Goal: Complete application form

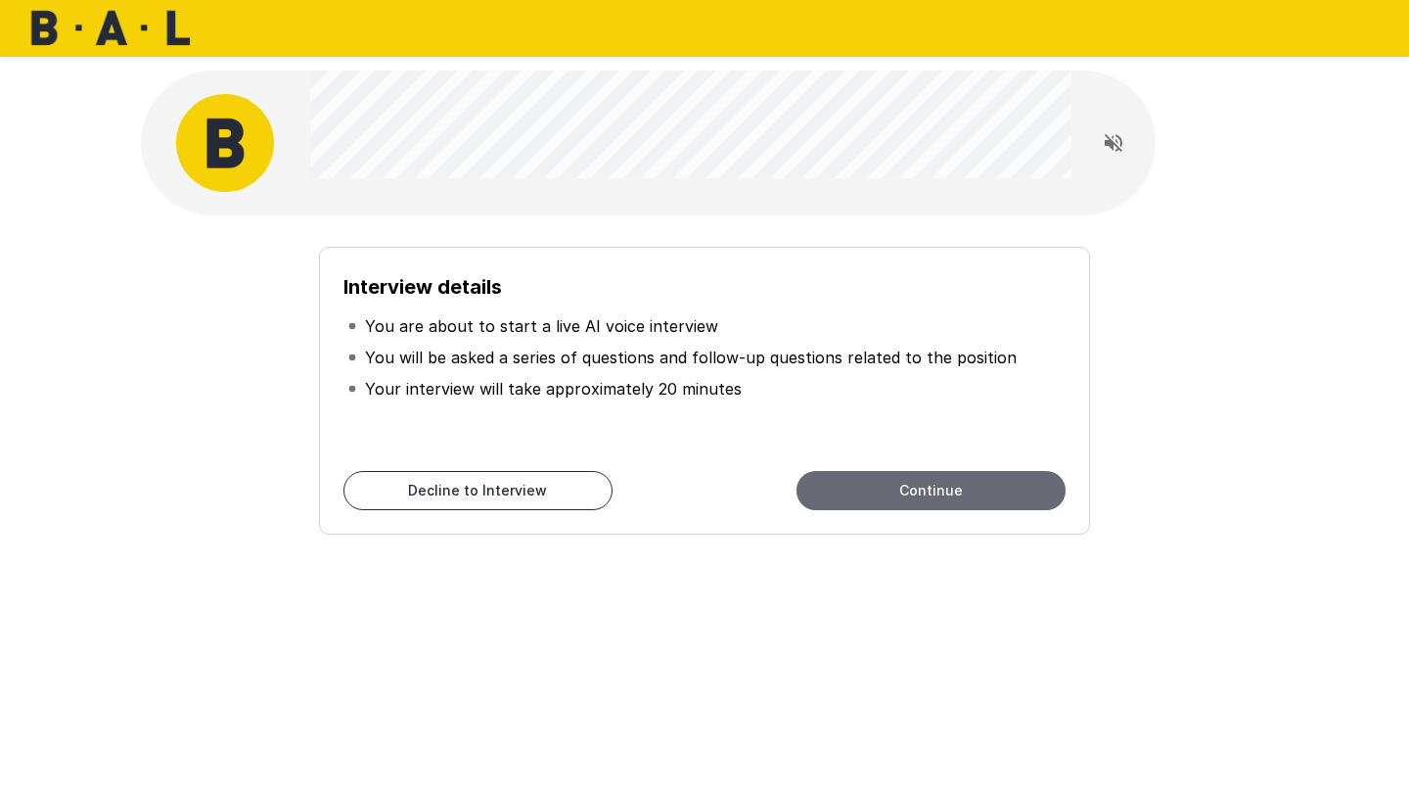
click at [868, 490] on button "Continue" at bounding box center [931, 490] width 269 height 39
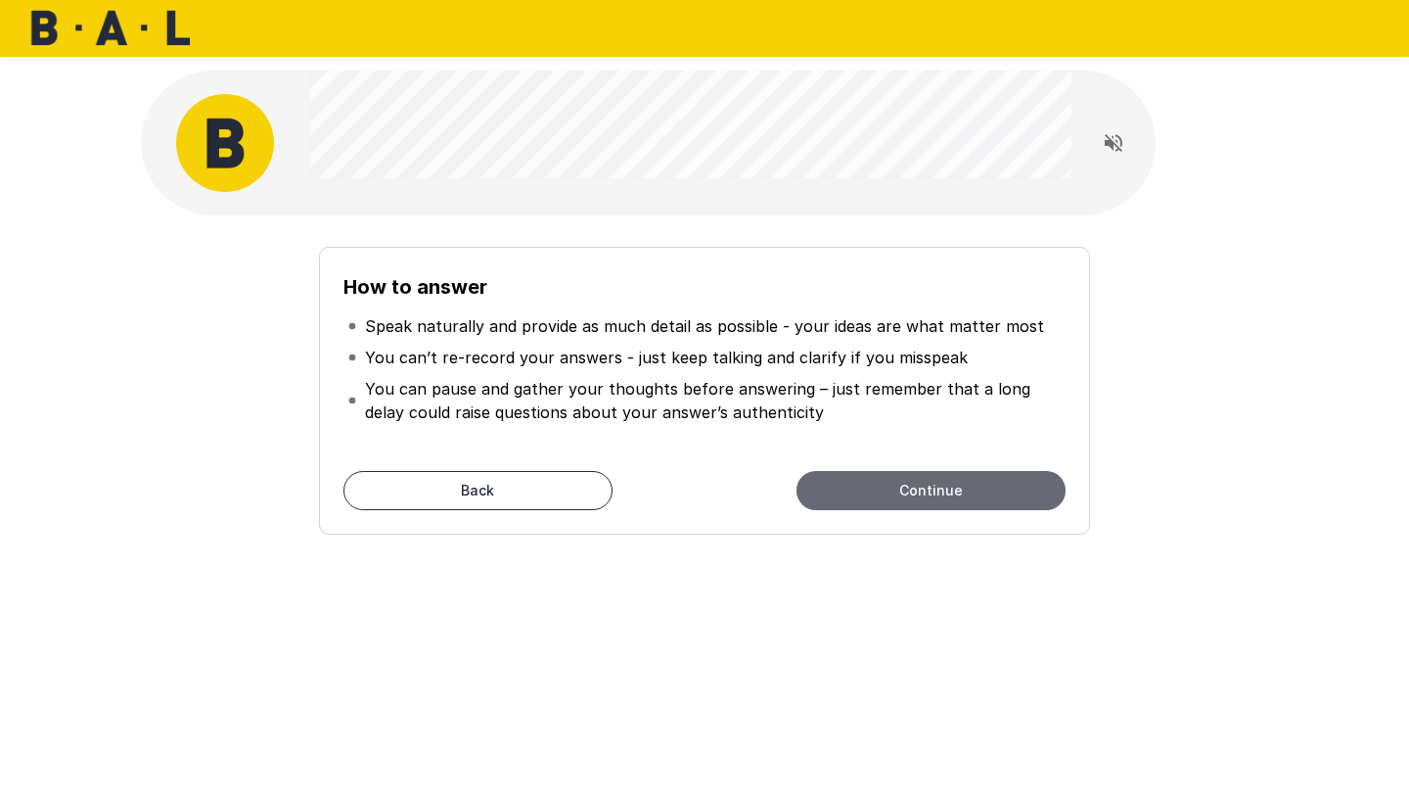
click at [868, 490] on button "Continue" at bounding box center [931, 490] width 269 height 39
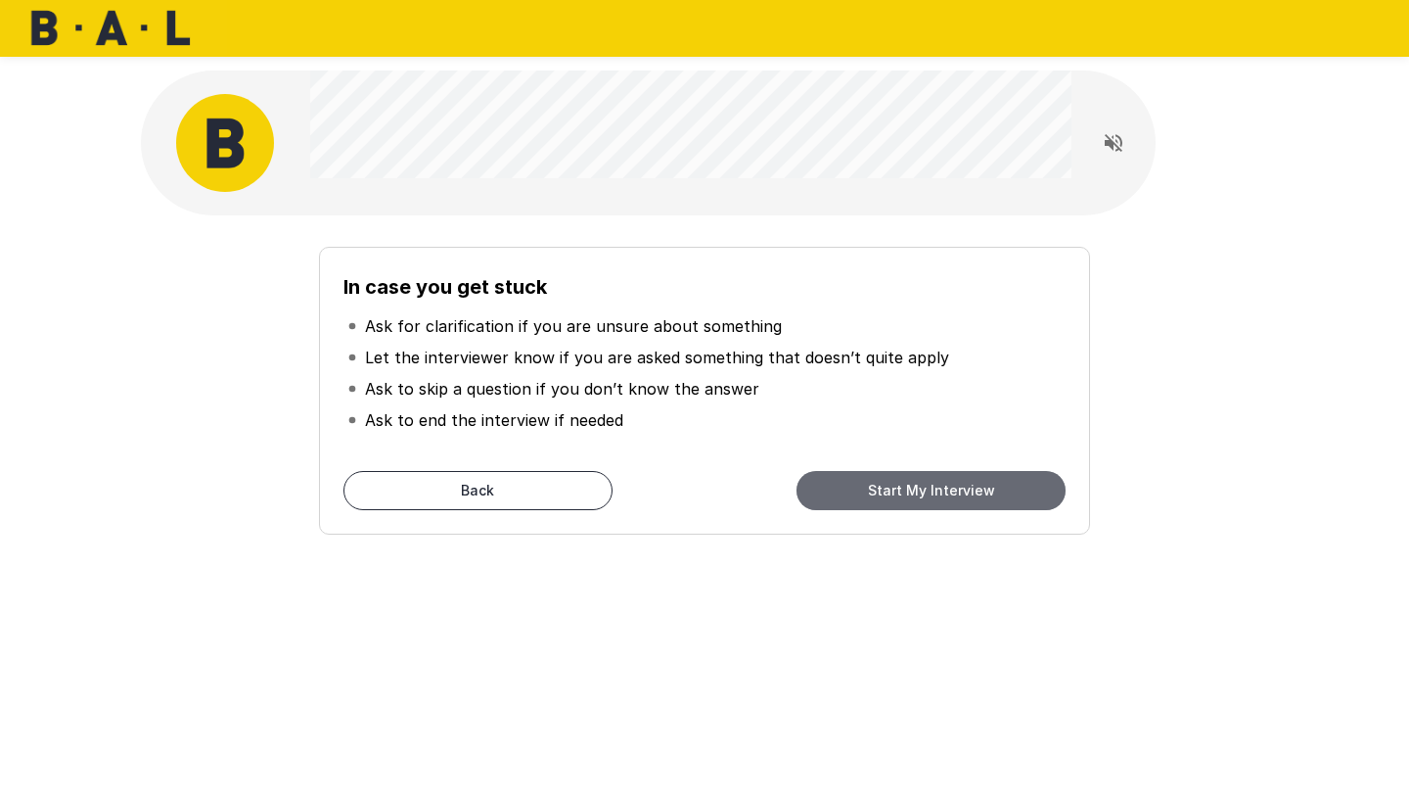
click at [868, 490] on button "Start My Interview" at bounding box center [931, 490] width 269 height 39
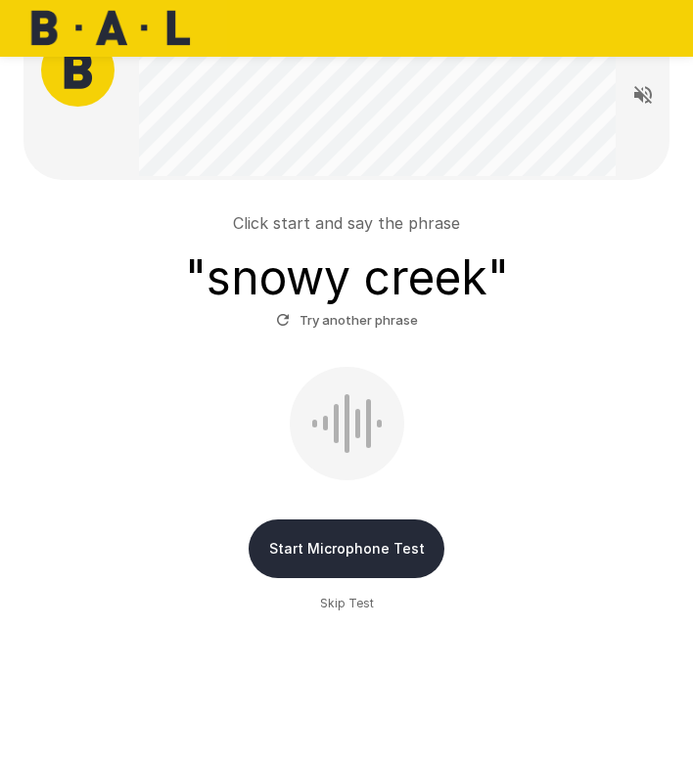
scroll to position [65, 0]
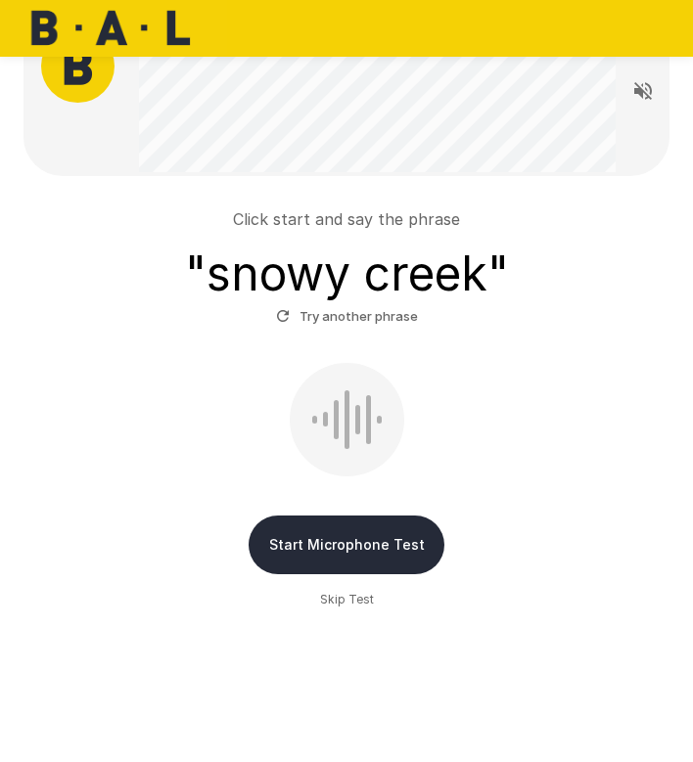
click at [335, 539] on button "Start Microphone Test" at bounding box center [347, 545] width 196 height 59
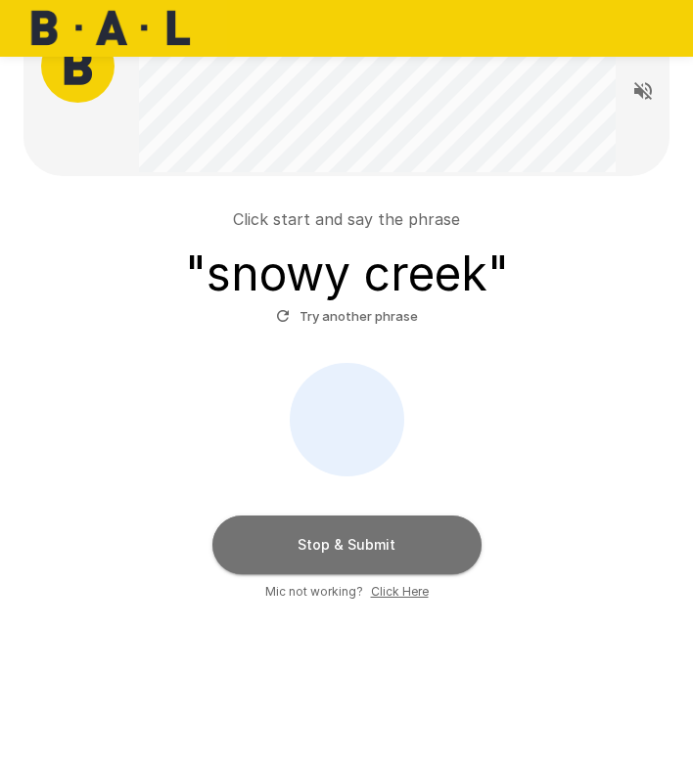
click at [343, 538] on button "Stop & Submit" at bounding box center [346, 545] width 269 height 59
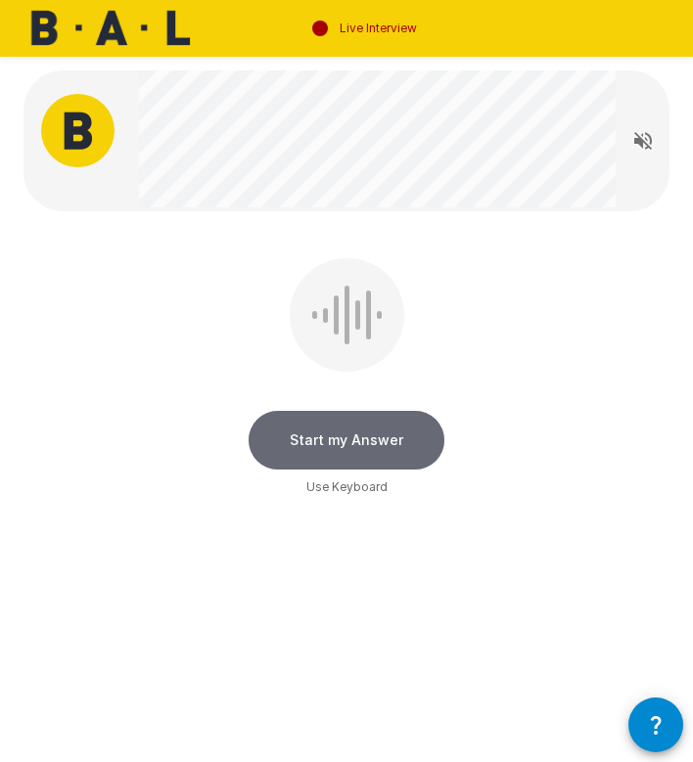
click at [349, 441] on button "Start my Answer" at bounding box center [347, 440] width 196 height 59
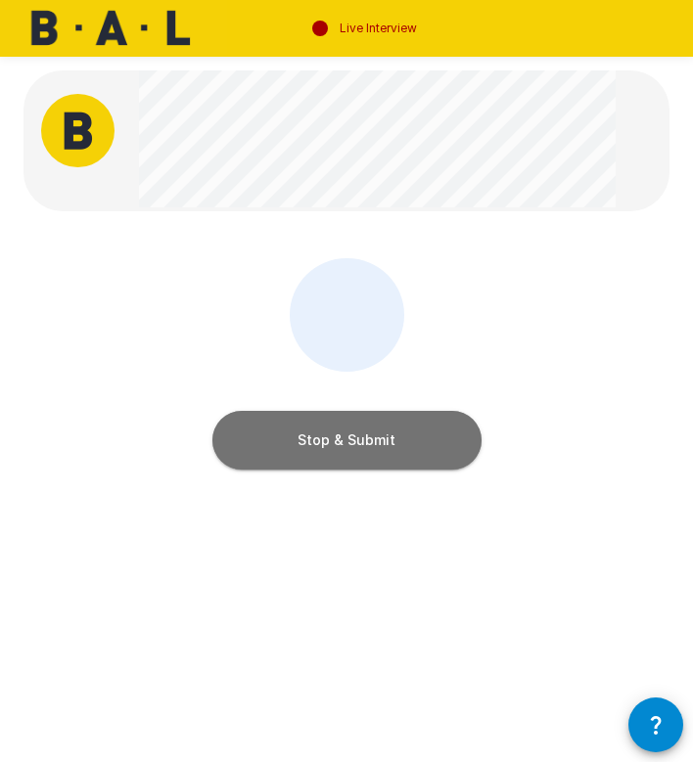
click at [359, 438] on button "Stop & Submit" at bounding box center [346, 440] width 269 height 59
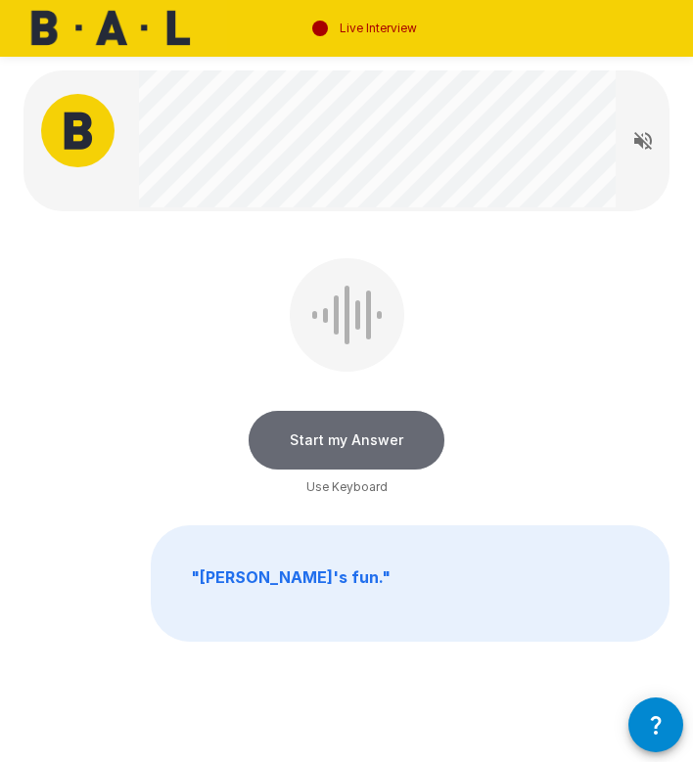
click at [354, 432] on button "Start my Answer" at bounding box center [347, 440] width 196 height 59
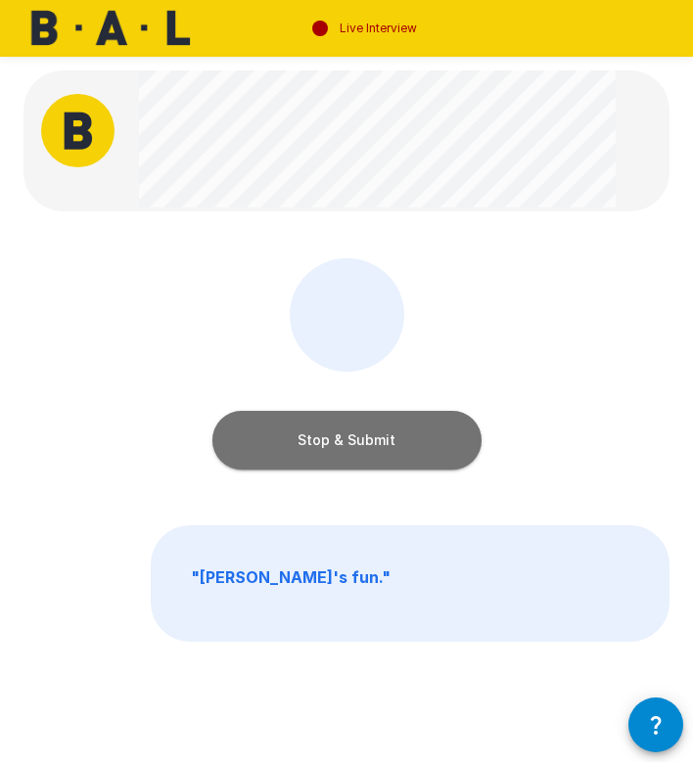
click at [353, 432] on button "Stop & Submit" at bounding box center [346, 440] width 269 height 59
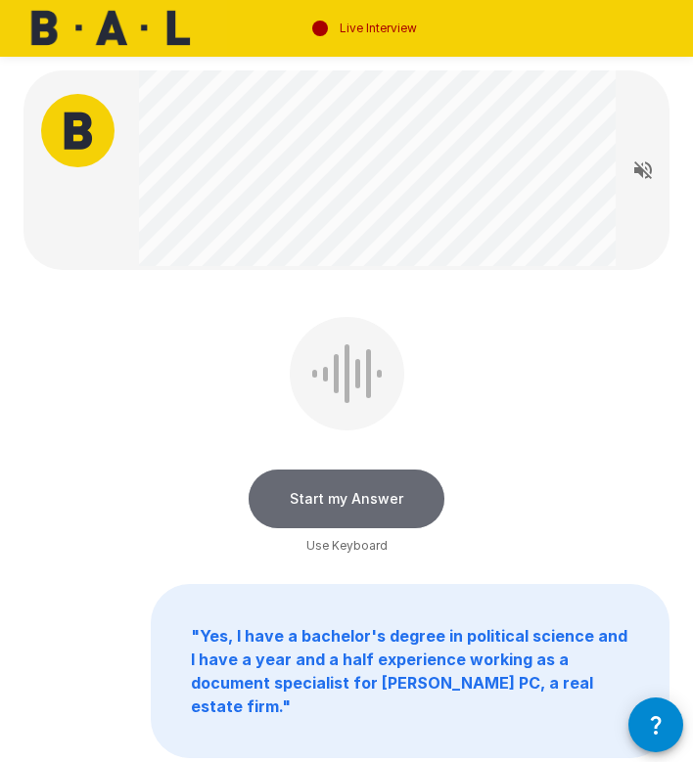
click at [346, 495] on button "Start my Answer" at bounding box center [347, 499] width 196 height 59
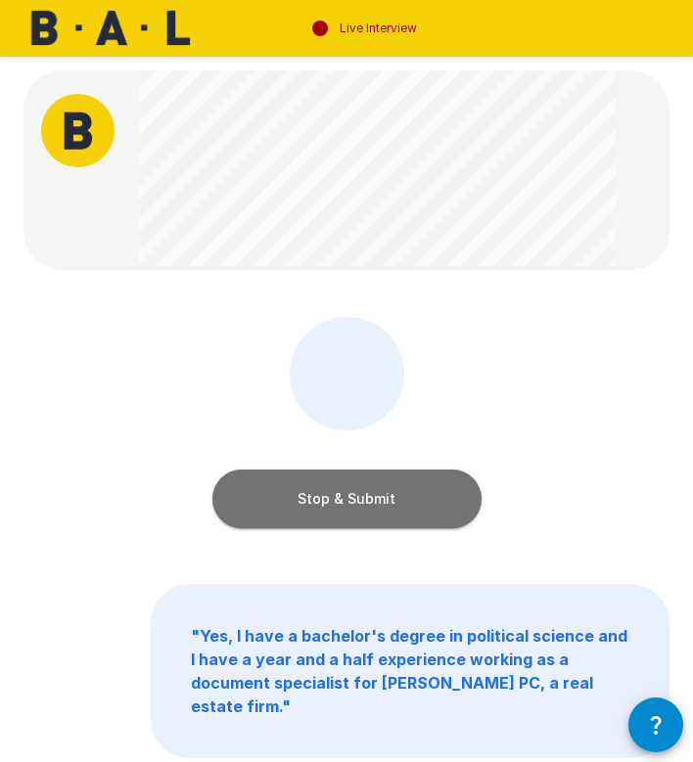
click at [346, 495] on button "Stop & Submit" at bounding box center [346, 499] width 269 height 59
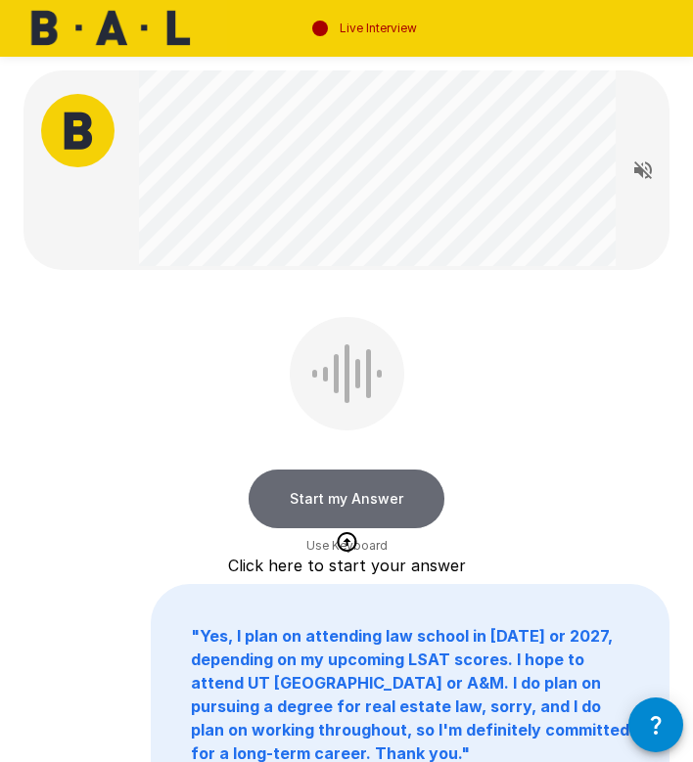
click at [327, 498] on button "Start my Answer" at bounding box center [347, 499] width 196 height 59
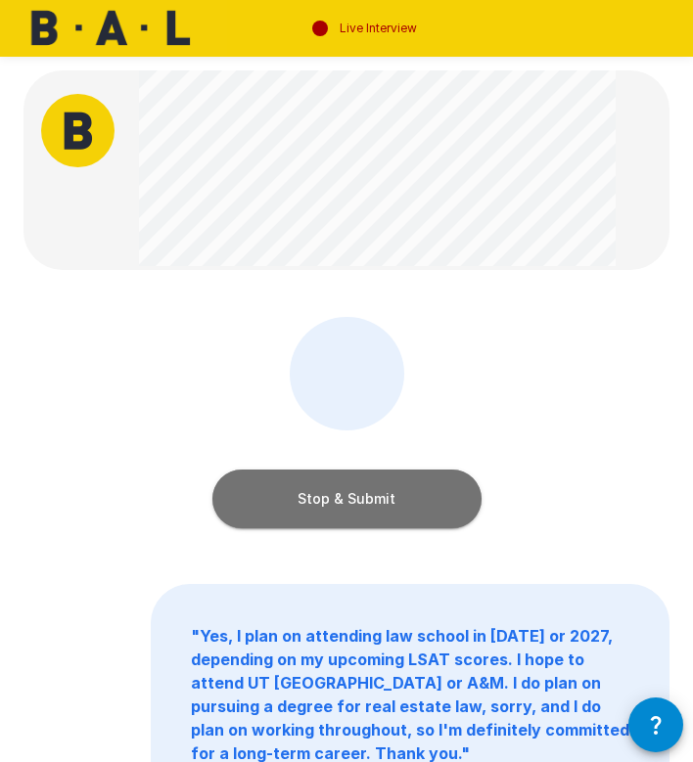
click at [327, 498] on button "Stop & Submit" at bounding box center [346, 499] width 269 height 59
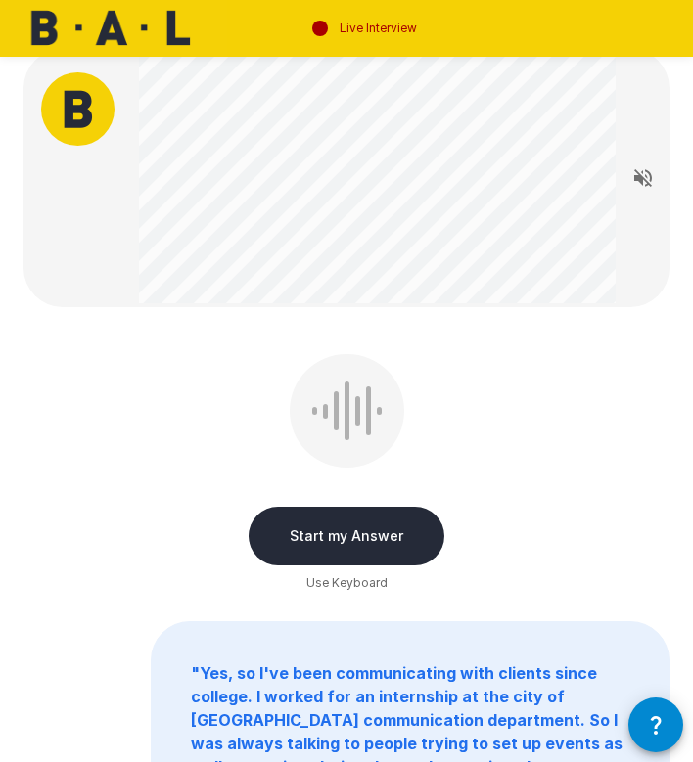
scroll to position [31, 0]
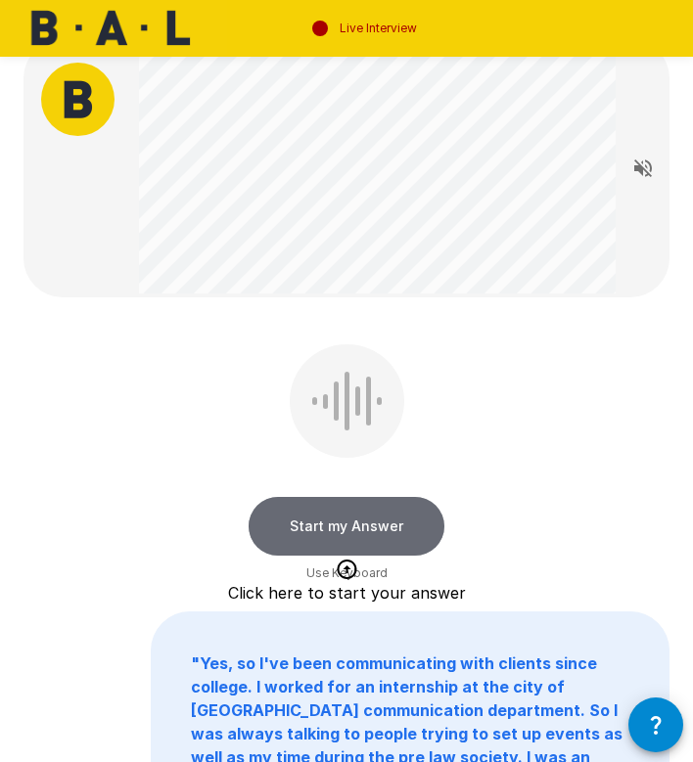
click at [331, 526] on button "Start my Answer" at bounding box center [347, 526] width 196 height 59
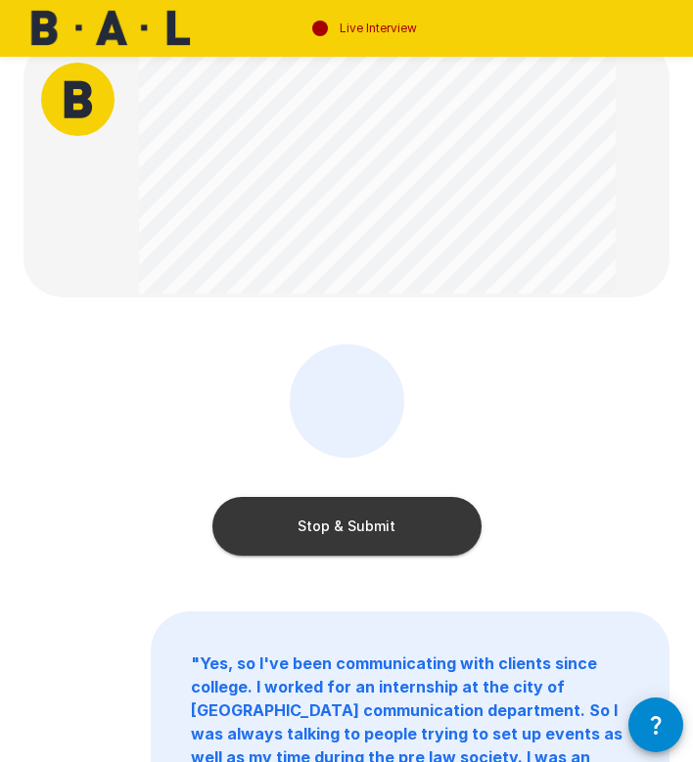
click at [331, 526] on button "Stop & Submit" at bounding box center [346, 526] width 269 height 59
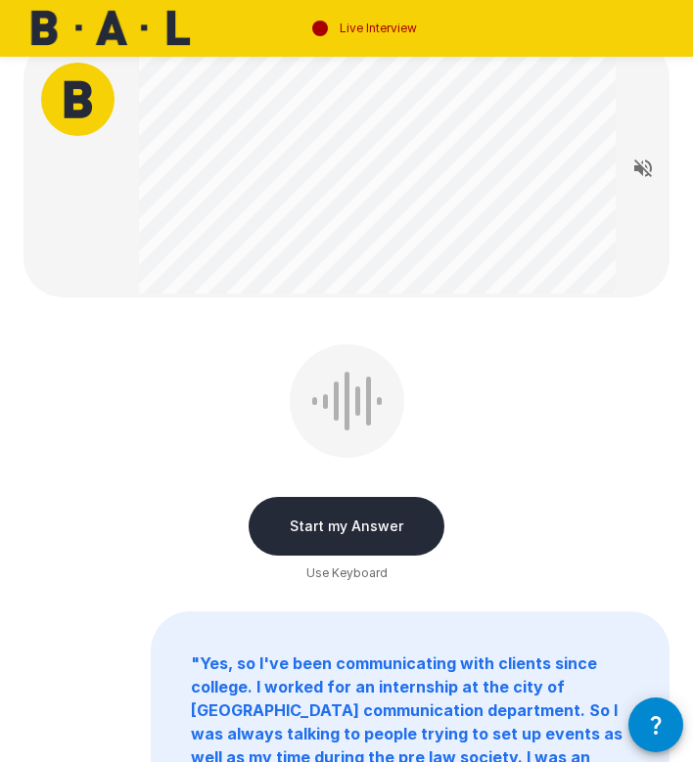
scroll to position [0, 0]
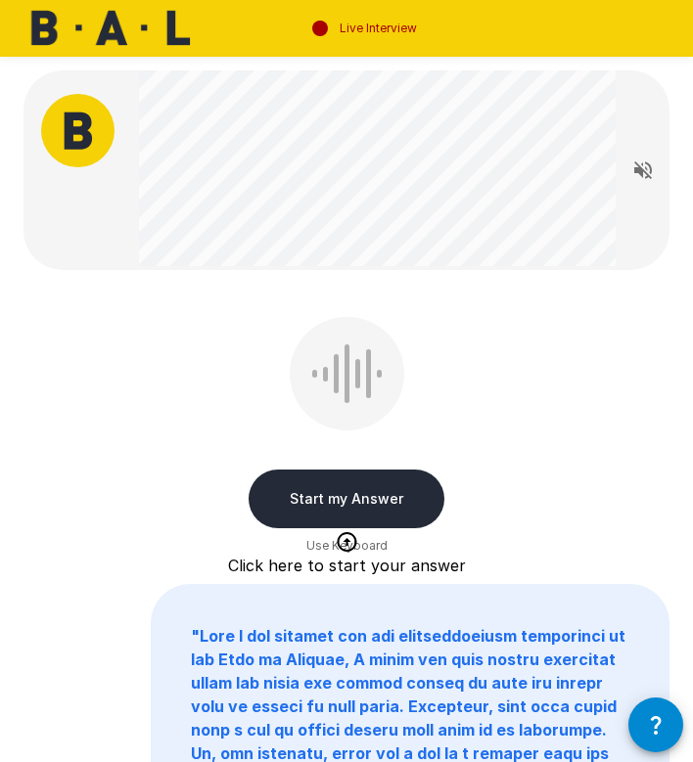
click at [323, 498] on button "Start my Answer" at bounding box center [347, 499] width 196 height 59
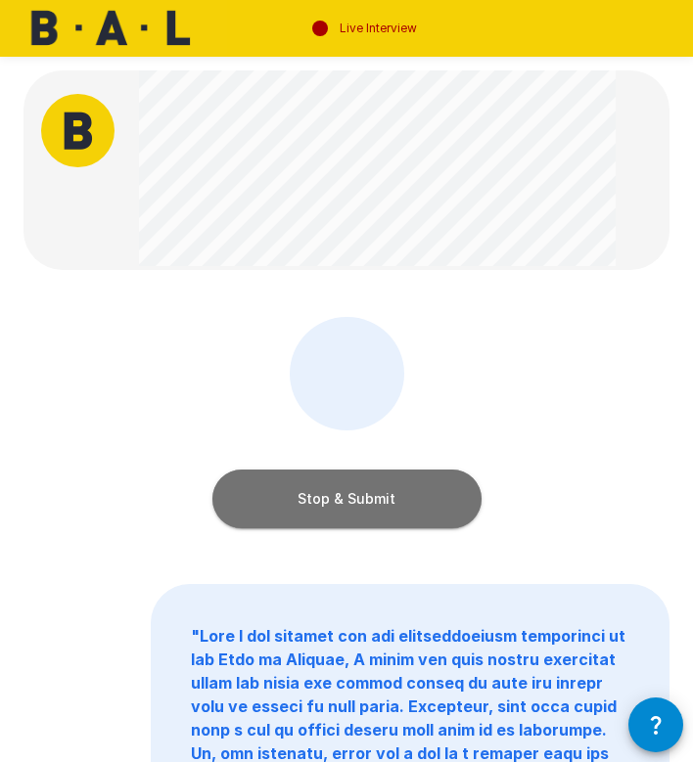
click at [323, 498] on button "Stop & Submit" at bounding box center [346, 499] width 269 height 59
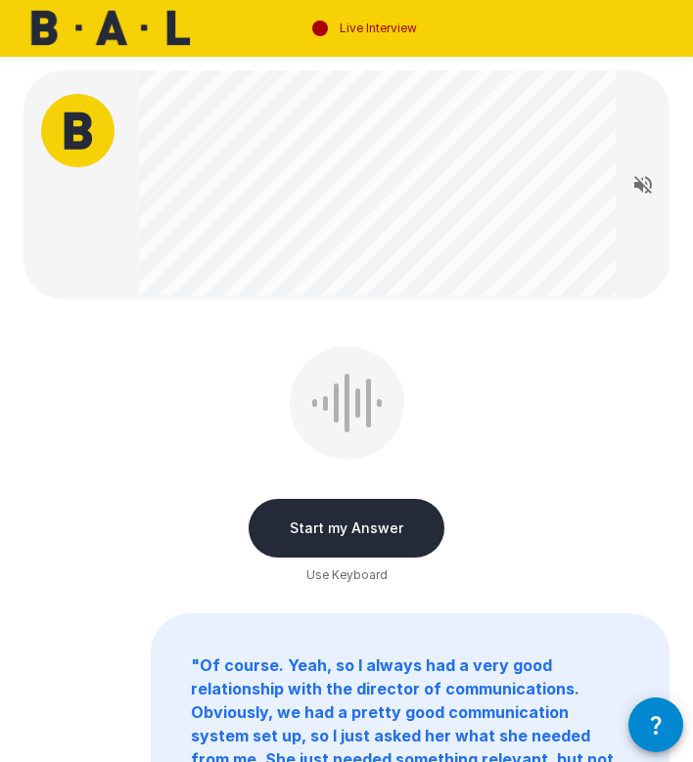
click at [330, 526] on button "Start my Answer" at bounding box center [347, 528] width 196 height 59
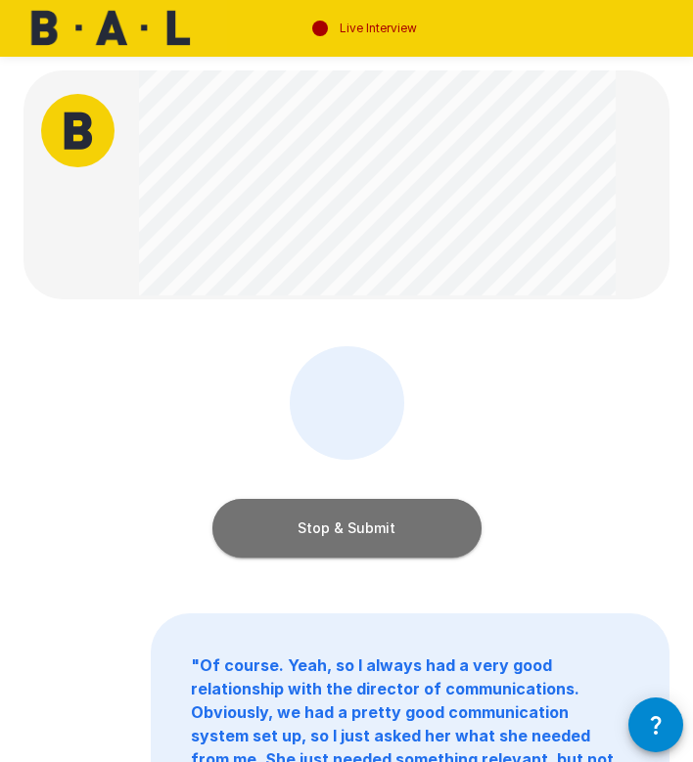
click at [330, 526] on button "Stop & Submit" at bounding box center [346, 528] width 269 height 59
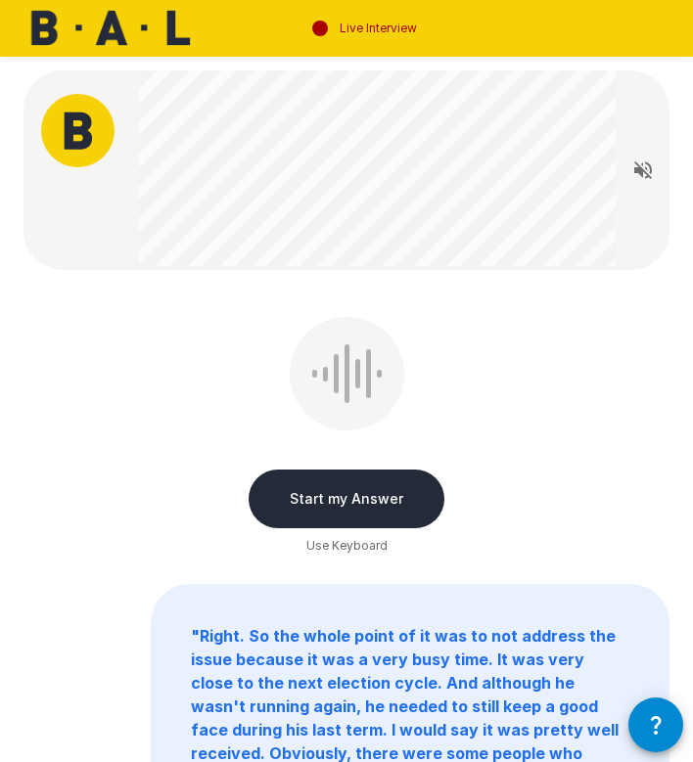
click at [323, 513] on button "Start my Answer" at bounding box center [347, 499] width 196 height 59
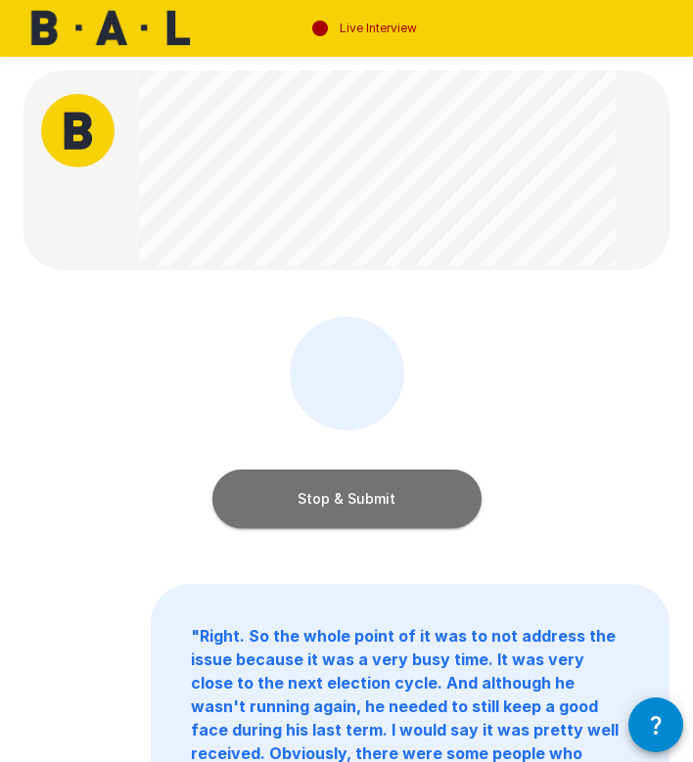
click at [322, 506] on button "Stop & Submit" at bounding box center [346, 499] width 269 height 59
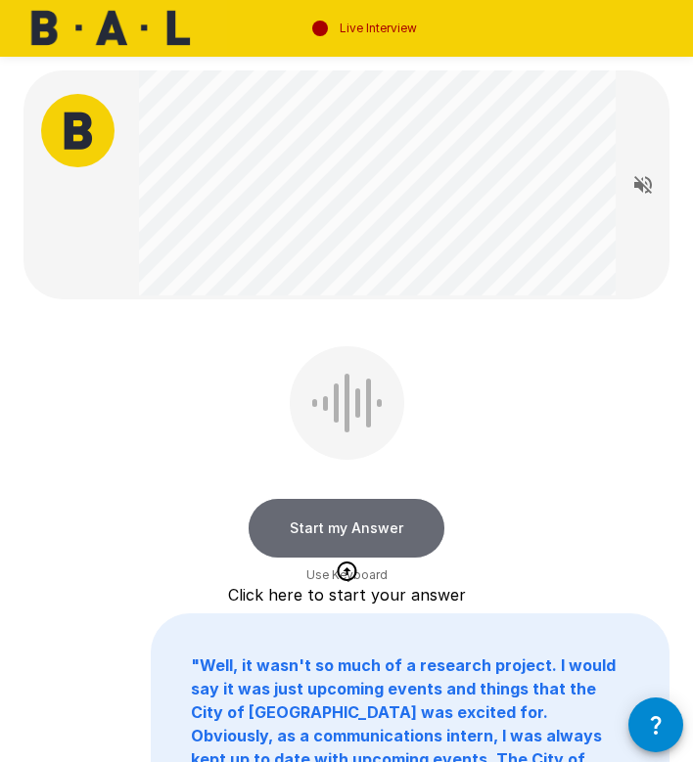
click at [322, 506] on button "Start my Answer" at bounding box center [347, 528] width 196 height 59
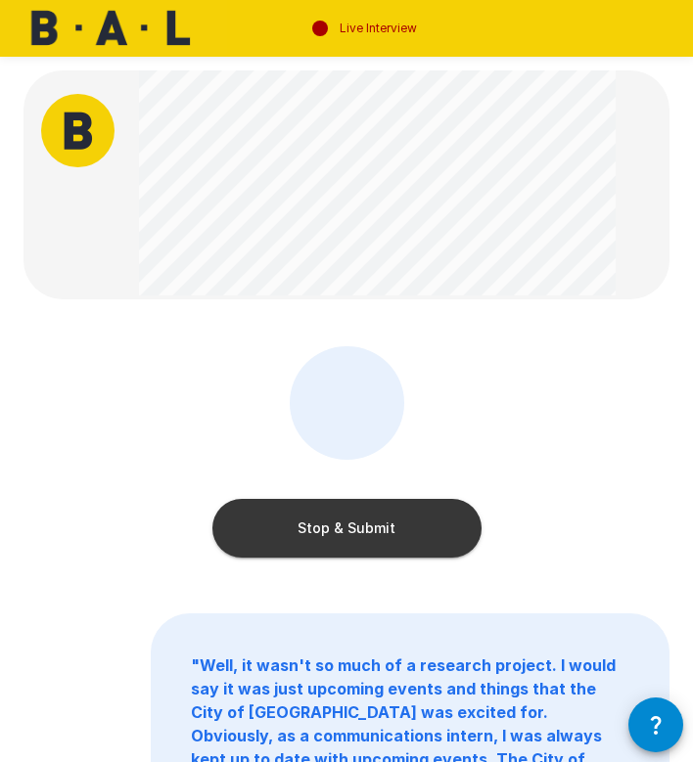
click at [324, 544] on button "Stop & Submit" at bounding box center [346, 528] width 269 height 59
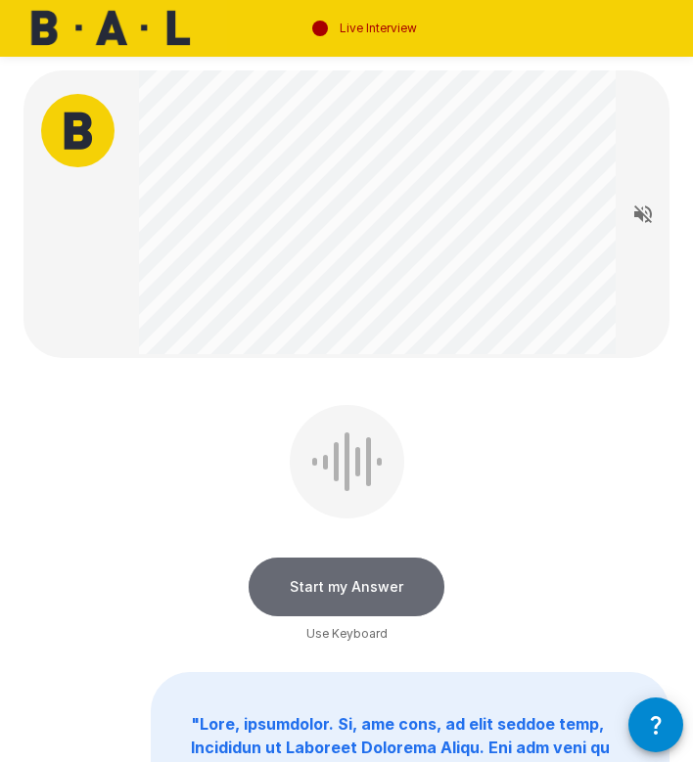
click at [326, 578] on button "Start my Answer" at bounding box center [347, 587] width 196 height 59
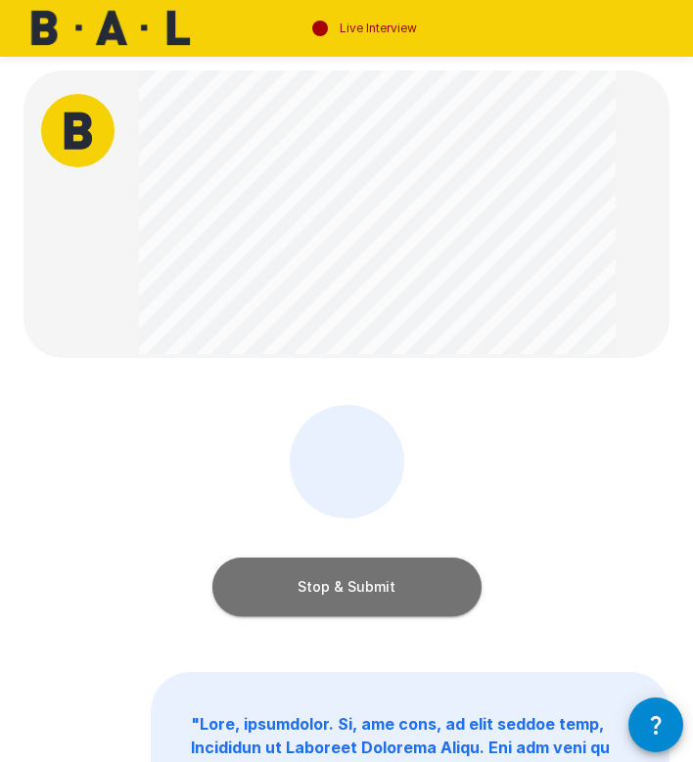
click at [316, 572] on button "Stop & Submit" at bounding box center [346, 587] width 269 height 59
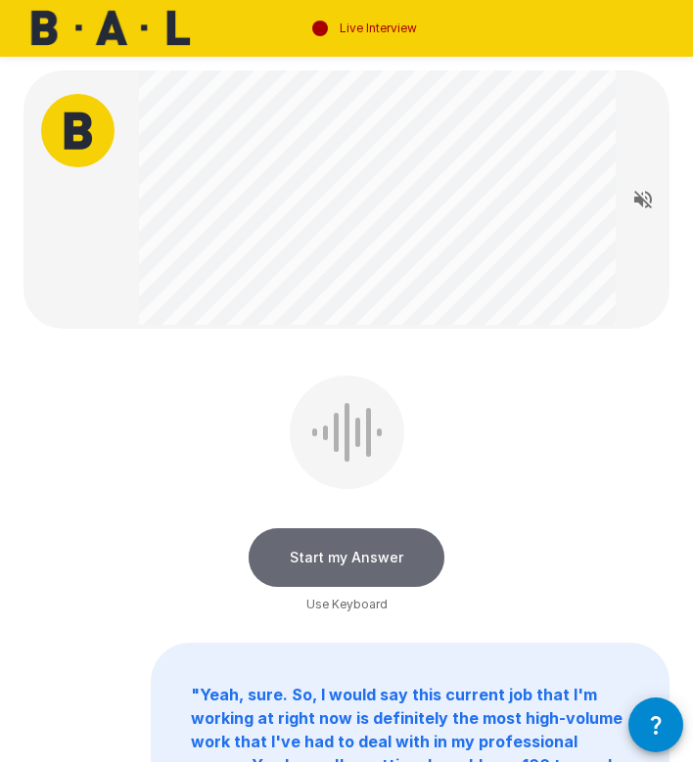
click at [311, 553] on button "Start my Answer" at bounding box center [347, 558] width 196 height 59
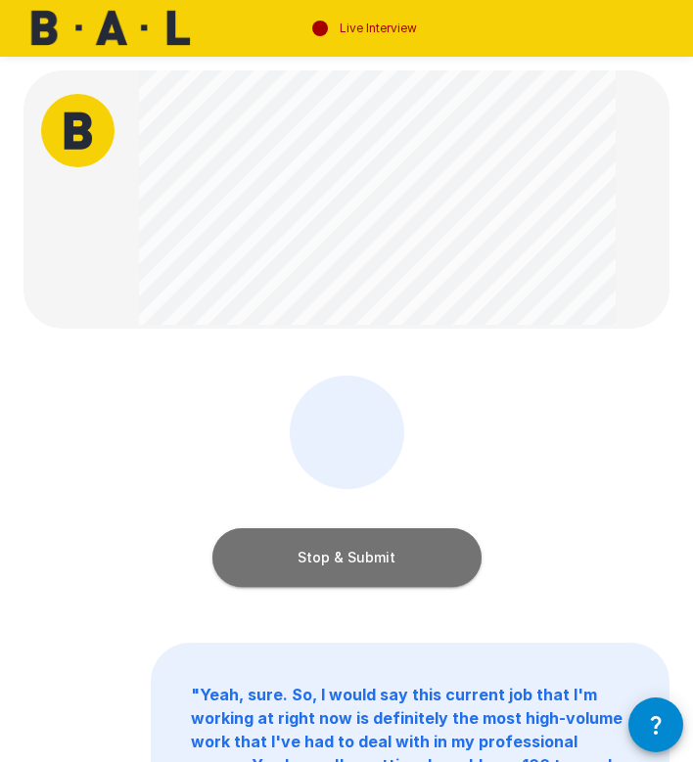
click at [277, 544] on button "Stop & Submit" at bounding box center [346, 558] width 269 height 59
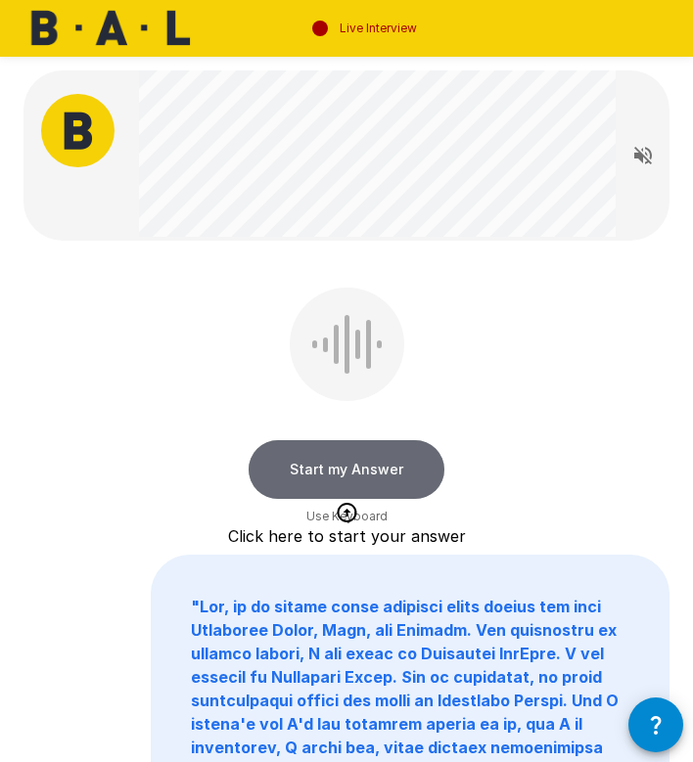
click at [288, 467] on button "Start my Answer" at bounding box center [347, 469] width 196 height 59
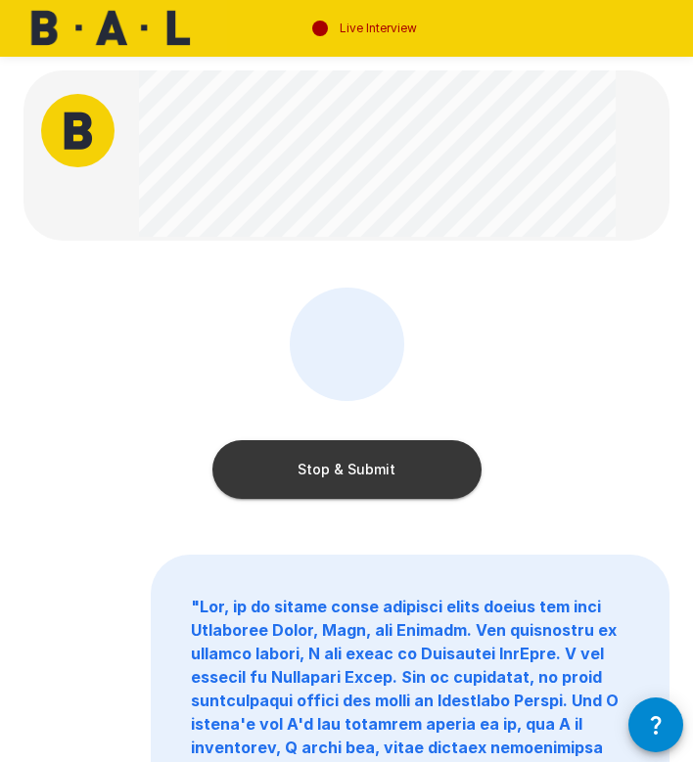
click at [288, 467] on button "Stop & Submit" at bounding box center [346, 469] width 269 height 59
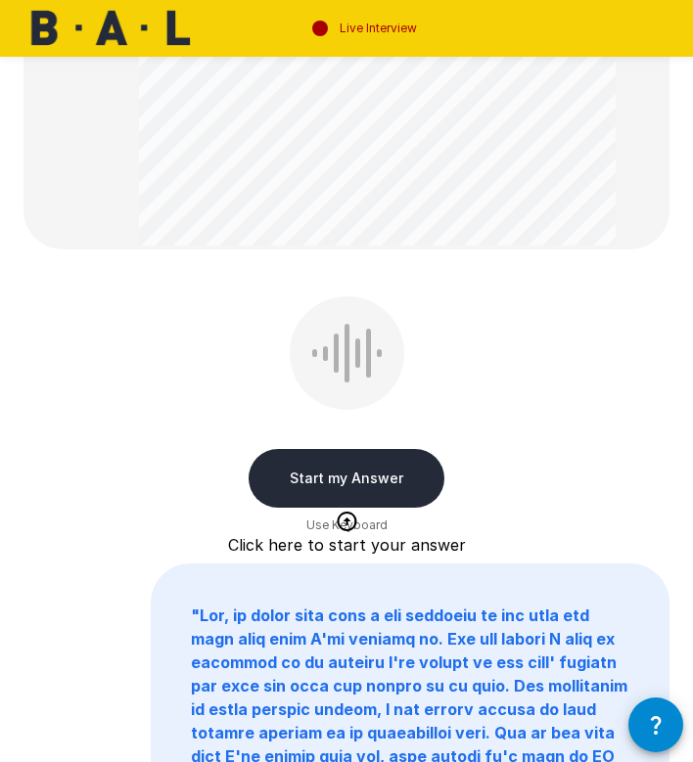
scroll to position [519, 0]
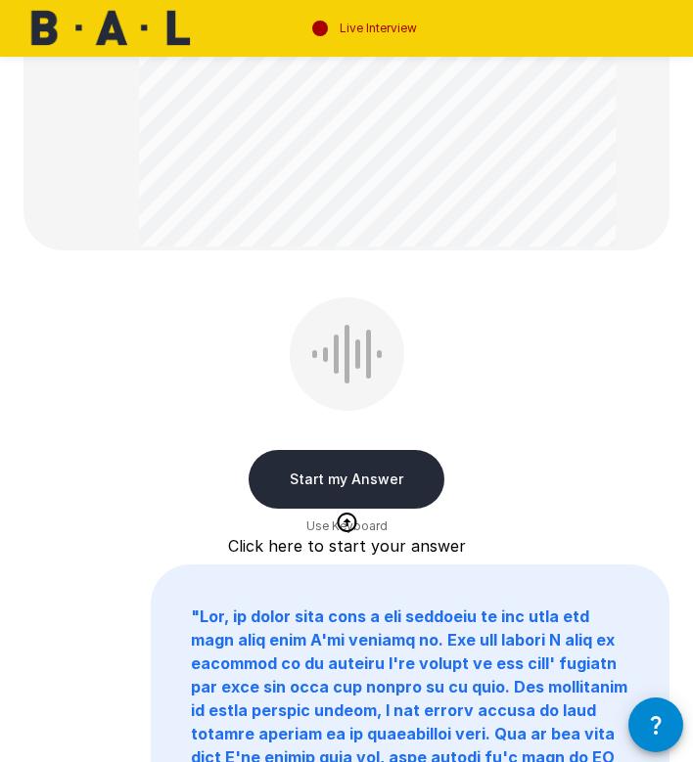
click at [283, 473] on button "Start my Answer" at bounding box center [347, 479] width 196 height 59
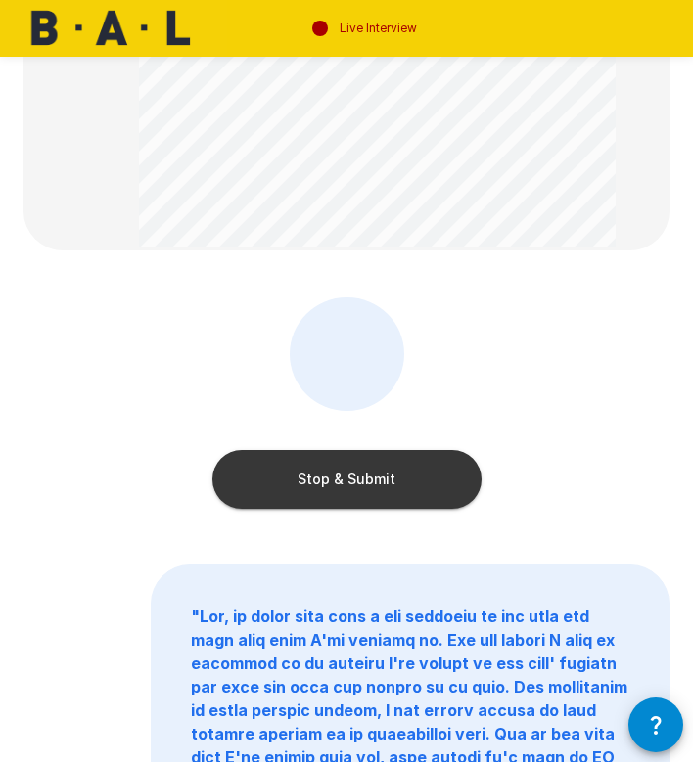
click at [283, 472] on button "Stop & Submit" at bounding box center [346, 479] width 269 height 59
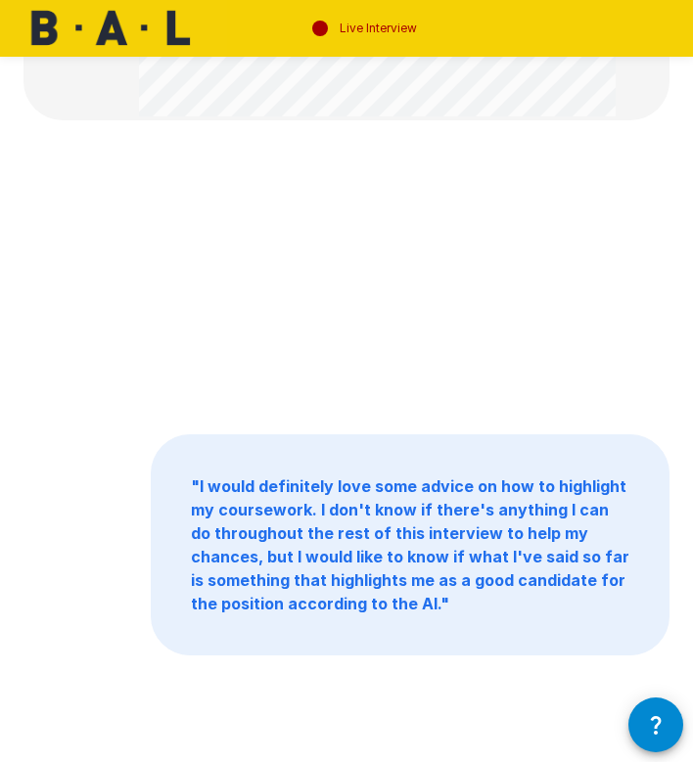
scroll to position [0, 0]
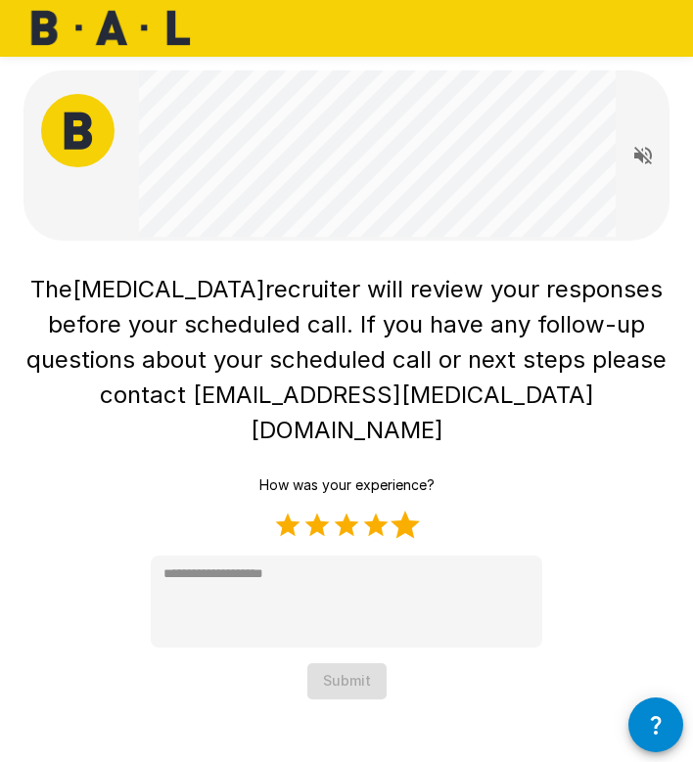
click at [406, 511] on label "5 Stars" at bounding box center [405, 525] width 29 height 29
type textarea "*"
click at [363, 664] on button "Submit" at bounding box center [346, 682] width 79 height 36
